Goal: Information Seeking & Learning: Learn about a topic

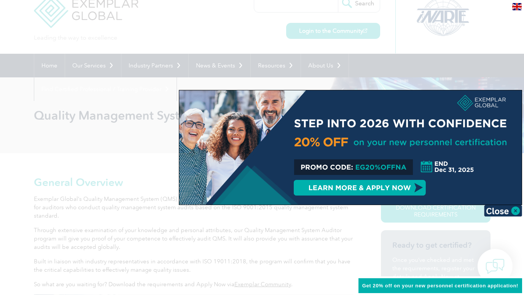
scroll to position [76, 0]
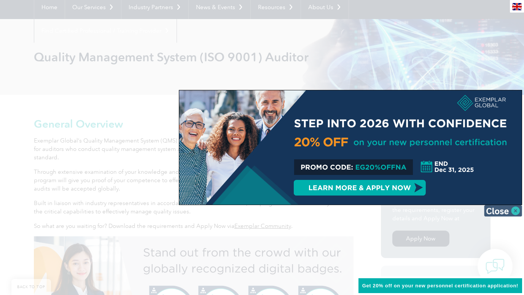
click at [517, 210] on img at bounding box center [503, 210] width 38 height 11
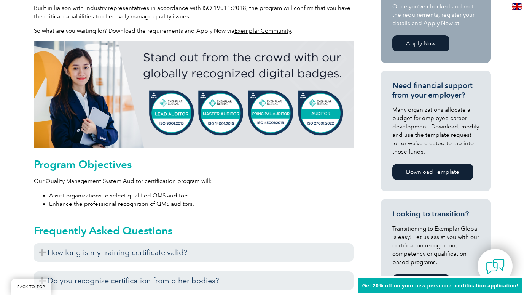
scroll to position [305, 0]
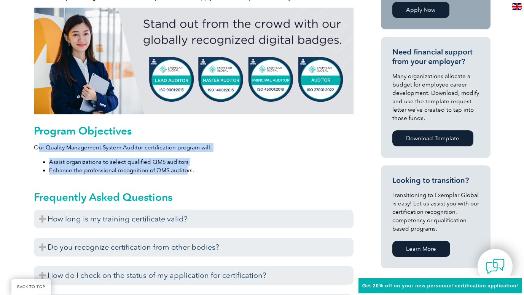
drag, startPoint x: 185, startPoint y: 171, endPoint x: 37, endPoint y: 150, distance: 148.9
click at [37, 150] on div "Program Objectives Our Quality Management System Auditor certification program …" at bounding box center [194, 150] width 320 height 50
click at [37, 150] on p "Our Quality Management System Auditor certification program will:" at bounding box center [194, 147] width 320 height 8
click at [36, 140] on div "Program Objectives Our Quality Management System Auditor certification program …" at bounding box center [194, 150] width 320 height 50
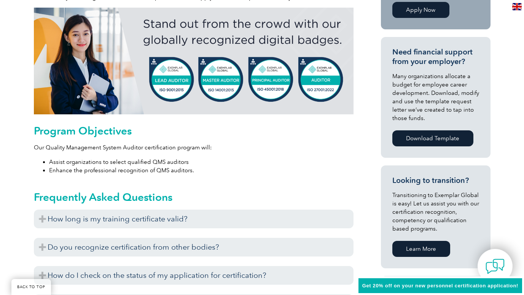
click at [38, 143] on p "Our Quality Management System Auditor certification program will:" at bounding box center [194, 147] width 320 height 8
click at [33, 126] on div "General Overview Exemplar Global’s Quality Management System (QMS) Auditor cert…" at bounding box center [262, 260] width 524 height 789
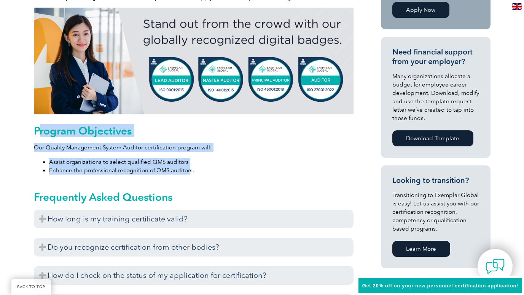
drag, startPoint x: 42, startPoint y: 130, endPoint x: 187, endPoint y: 173, distance: 151.6
click at [187, 173] on div "Program Objectives Our Quality Management System Auditor certification program …" at bounding box center [194, 150] width 320 height 50
click at [187, 173] on li "Enhance the professional recognition of QMS auditors." at bounding box center [201, 170] width 305 height 8
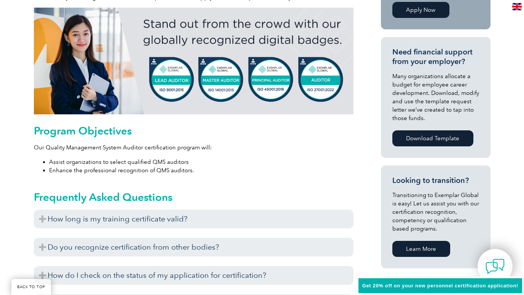
click at [192, 174] on li "Enhance the professional recognition of QMS auditors." at bounding box center [201, 170] width 305 height 8
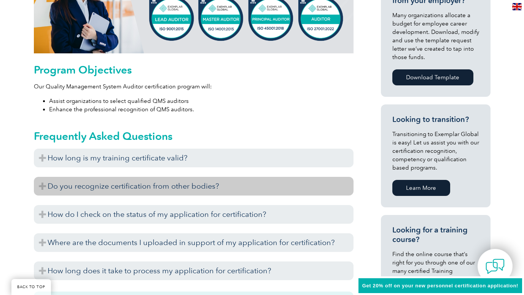
scroll to position [381, 0]
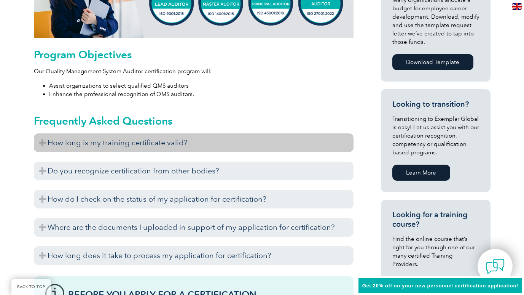
click at [41, 142] on h3 "How long is my training certificate valid?" at bounding box center [194, 142] width 320 height 19
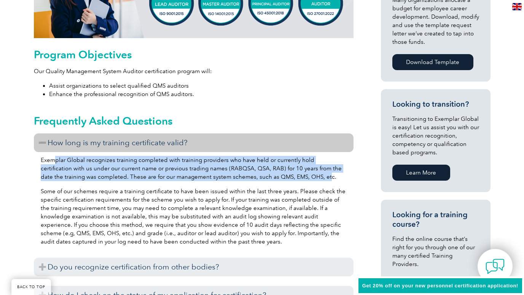
drag, startPoint x: 53, startPoint y: 154, endPoint x: 302, endPoint y: 179, distance: 250.7
click at [302, 179] on div "Exemplar Global recognizes training completed with training providers who have …" at bounding box center [194, 202] width 320 height 100
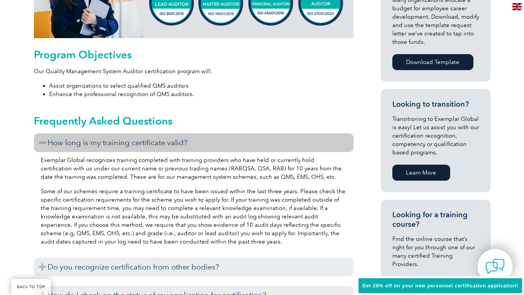
drag, startPoint x: 302, startPoint y: 179, endPoint x: 307, endPoint y: 195, distance: 15.9
click at [307, 195] on p "Some of our schemes require a training certificate to have been issued within t…" at bounding box center [194, 216] width 306 height 59
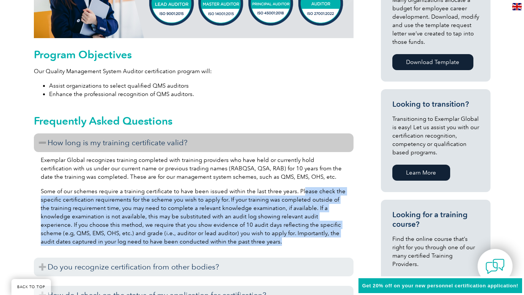
drag, startPoint x: 298, startPoint y: 190, endPoint x: 331, endPoint y: 238, distance: 58.5
click at [331, 238] on p "Some of our schemes require a training certificate to have been issued within t…" at bounding box center [194, 216] width 306 height 59
drag, startPoint x: 331, startPoint y: 238, endPoint x: 337, endPoint y: 241, distance: 6.5
click at [337, 241] on p "Some of our schemes require a training certificate to have been issued within t…" at bounding box center [194, 216] width 306 height 59
click at [322, 246] on div "Exemplar Global recognizes training completed with training providers who have …" at bounding box center [194, 202] width 320 height 100
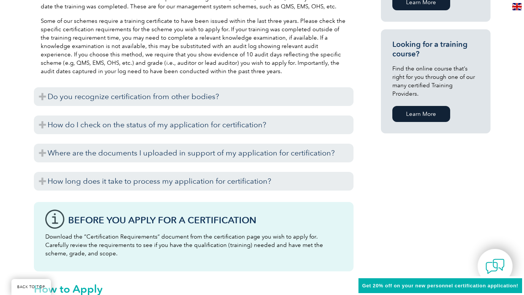
scroll to position [609, 0]
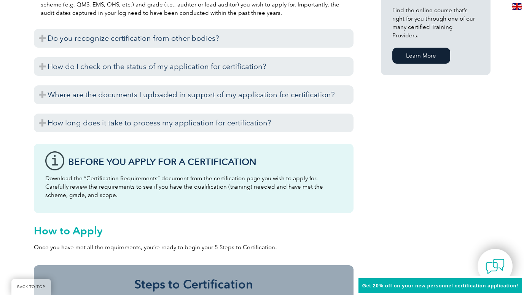
drag, startPoint x: 100, startPoint y: 160, endPoint x: 265, endPoint y: 192, distance: 168.0
click at [265, 192] on div "Before You Apply For a Certification Download the “Certification Requirements” …" at bounding box center [194, 178] width 320 height 69
drag, startPoint x: 265, startPoint y: 192, endPoint x: 285, endPoint y: 201, distance: 22.2
click at [285, 201] on div "Before You Apply For a Certification Download the “Certification Requirements” …" at bounding box center [194, 178] width 320 height 69
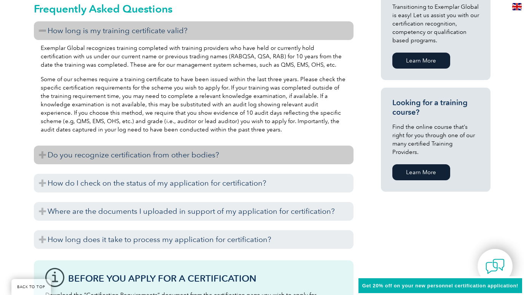
scroll to position [495, 0]
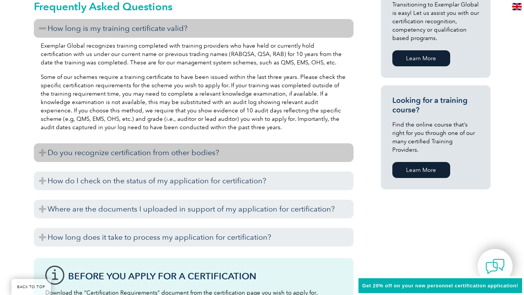
click at [42, 151] on h3 "Do you recognize certification from other bodies?" at bounding box center [194, 152] width 320 height 19
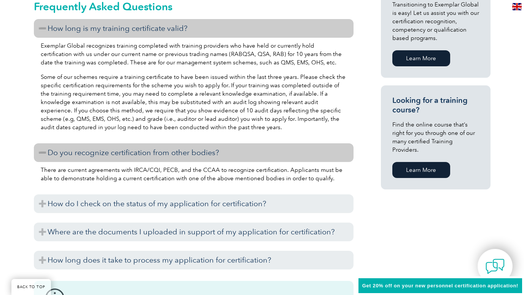
click at [42, 151] on h3 "Do you recognize certification from other bodies?" at bounding box center [194, 152] width 320 height 19
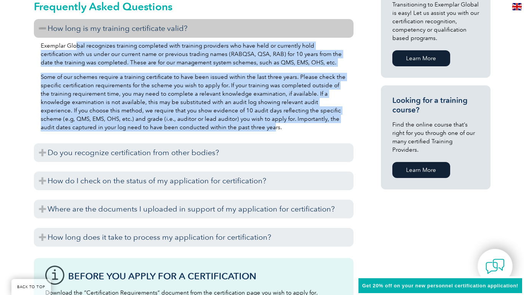
drag, startPoint x: 79, startPoint y: 45, endPoint x: 208, endPoint y: 129, distance: 153.8
click at [208, 129] on div "Exemplar Global recognizes training completed with training providers who have …" at bounding box center [194, 88] width 320 height 100
click at [208, 129] on p "Some of our schemes require a training certificate to have been issued within t…" at bounding box center [194, 102] width 306 height 59
drag, startPoint x: 208, startPoint y: 129, endPoint x: 44, endPoint y: 45, distance: 184.1
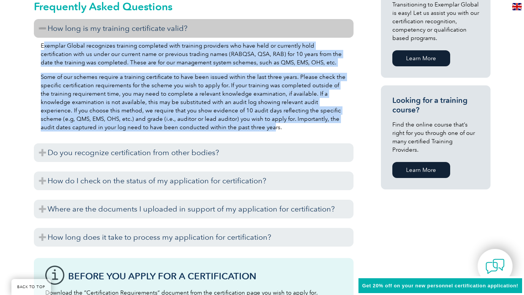
click at [44, 45] on div "Exemplar Global recognizes training completed with training providers who have …" at bounding box center [194, 88] width 320 height 100
click at [44, 45] on p "Exemplar Global recognizes training completed with training providers who have …" at bounding box center [194, 54] width 306 height 25
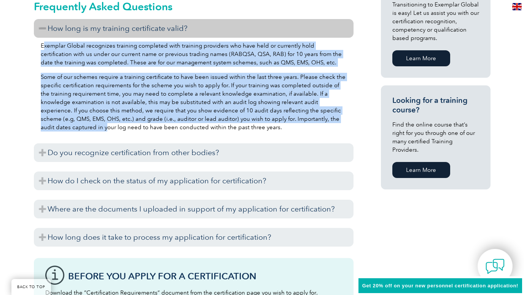
drag, startPoint x: 44, startPoint y: 45, endPoint x: 42, endPoint y: 130, distance: 84.9
click at [42, 130] on div "Exemplar Global recognizes training completed with training providers who have …" at bounding box center [194, 88] width 320 height 100
click at [42, 130] on p "Some of our schemes require a training certificate to have been issued within t…" at bounding box center [194, 102] width 306 height 59
click at [43, 130] on p "Some of our schemes require a training certificate to have been issued within t…" at bounding box center [194, 102] width 306 height 59
drag, startPoint x: 43, startPoint y: 127, endPoint x: 43, endPoint y: 46, distance: 81.5
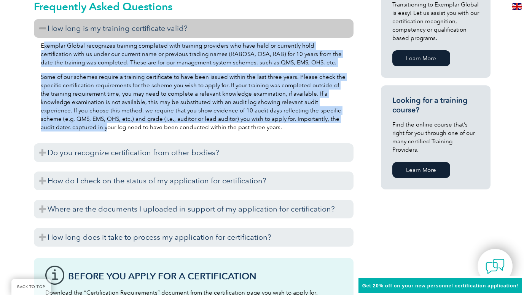
click at [43, 46] on div "Exemplar Global recognizes training completed with training providers who have …" at bounding box center [194, 88] width 320 height 100
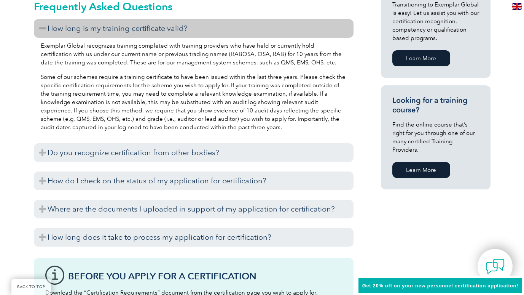
drag, startPoint x: 43, startPoint y: 46, endPoint x: 22, endPoint y: 131, distance: 87.8
click at [22, 131] on div "General Overview Exemplar Global’s Quality Management System (QMS) Auditor cert…" at bounding box center [262, 118] width 524 height 885
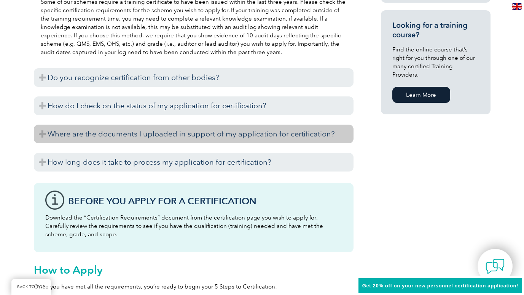
scroll to position [571, 0]
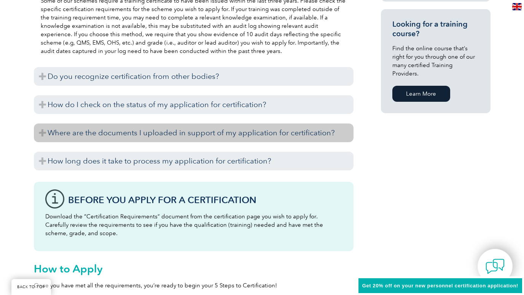
click at [45, 130] on h3 "Where are the documents I uploaded in support of my application for certificati…" at bounding box center [194, 132] width 320 height 19
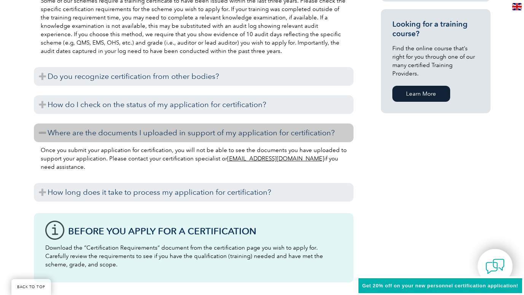
click at [45, 130] on h3 "Where are the documents I uploaded in support of my application for certificati…" at bounding box center [194, 132] width 320 height 19
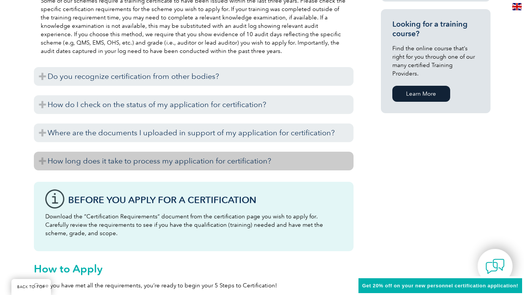
click at [46, 161] on h3 "How long does it take to process my application for certification?" at bounding box center [194, 161] width 320 height 19
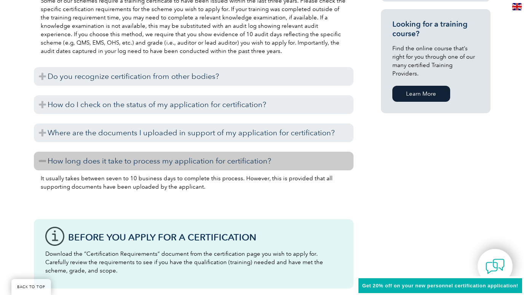
click at [46, 161] on h3 "How long does it take to process my application for certification?" at bounding box center [194, 161] width 320 height 19
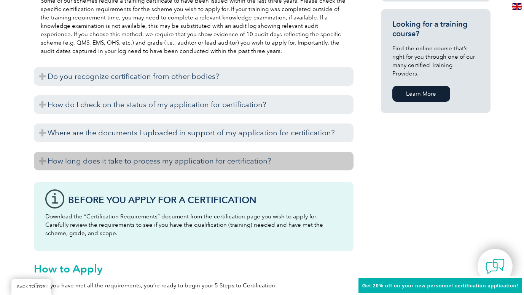
click at [46, 161] on h3 "How long does it take to process my application for certification?" at bounding box center [194, 161] width 320 height 19
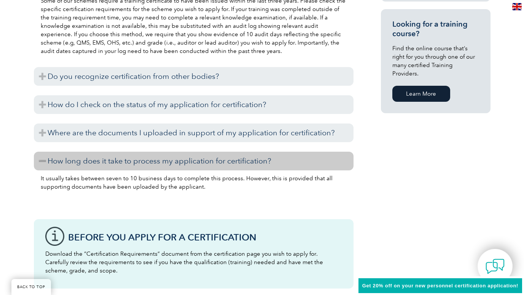
click at [46, 161] on h3 "How long does it take to process my application for certification?" at bounding box center [194, 161] width 320 height 19
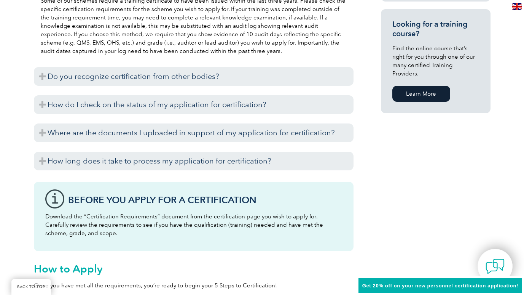
click at [26, 198] on div "General Overview Exemplar Global’s Quality Management System (QMS) Auditor cert…" at bounding box center [262, 42] width 524 height 885
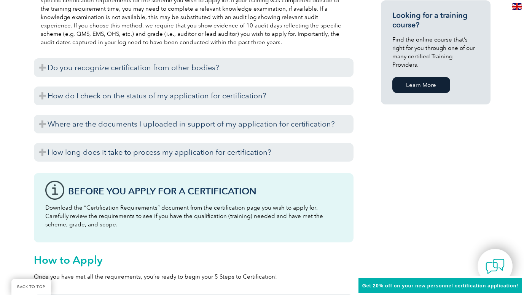
scroll to position [361, 0]
